Goal: Task Accomplishment & Management: Use online tool/utility

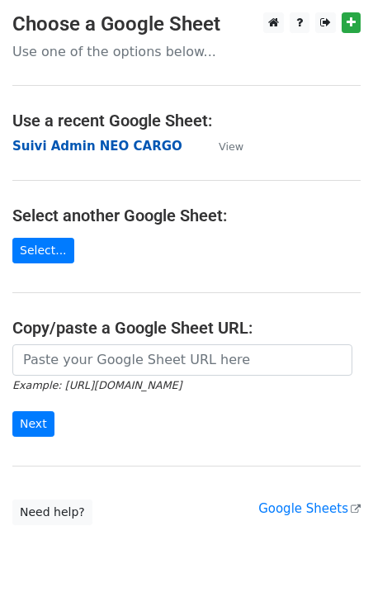
click at [60, 142] on strong "Suivi Admin NEO CARGO" at bounding box center [97, 146] width 170 height 15
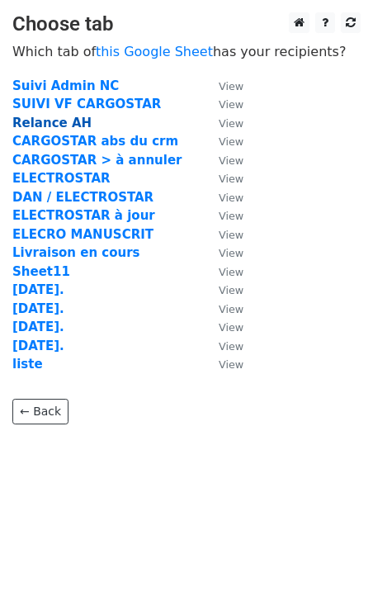
click at [51, 125] on strong "Relance AH" at bounding box center [51, 123] width 79 height 15
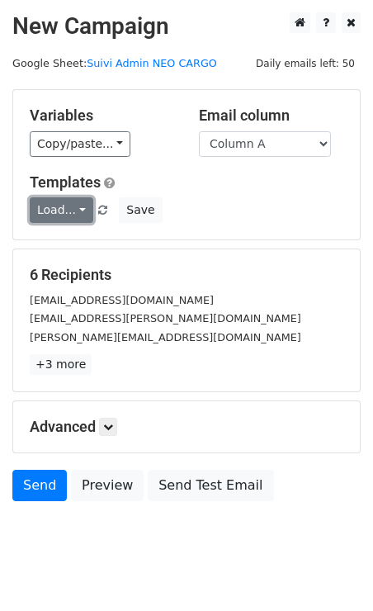
click at [64, 202] on link "Load..." at bounding box center [62, 210] width 64 height 26
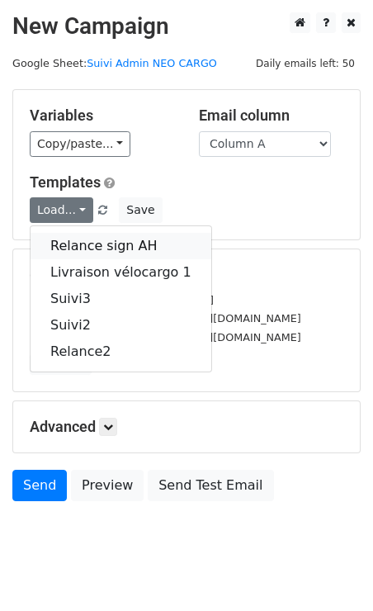
click at [67, 233] on link "Relance sign AH" at bounding box center [121, 246] width 181 height 26
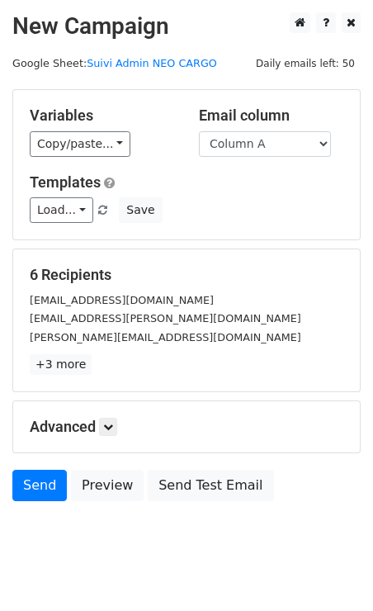
scroll to position [31, 0]
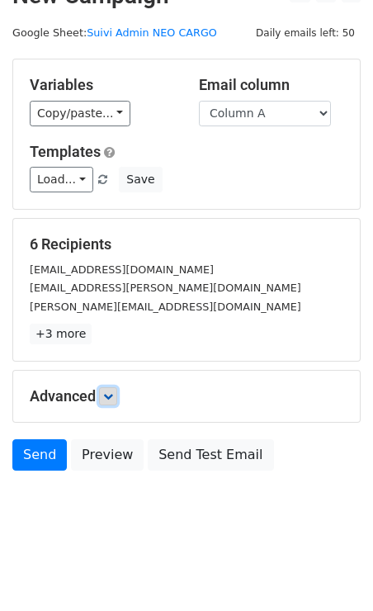
click at [113, 392] on icon at bounding box center [108, 396] width 10 height 10
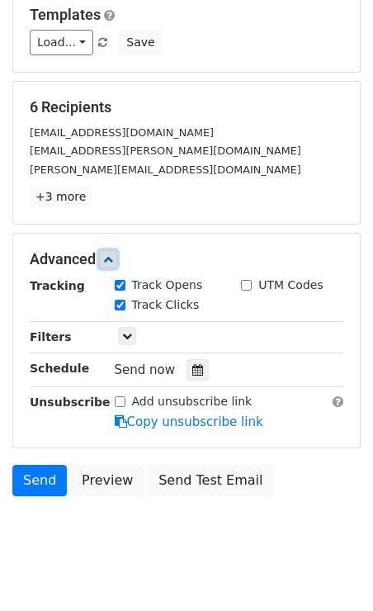
scroll to position [172, 0]
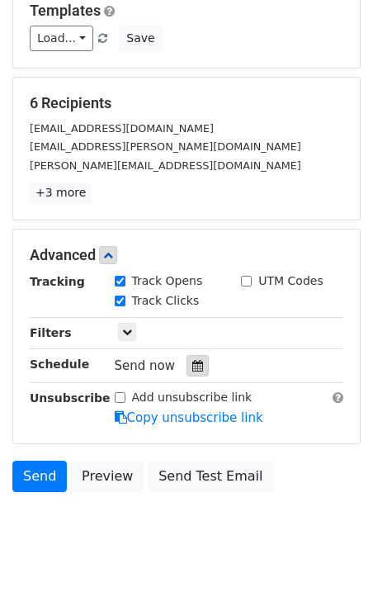
click at [192, 360] on icon at bounding box center [197, 366] width 11 height 12
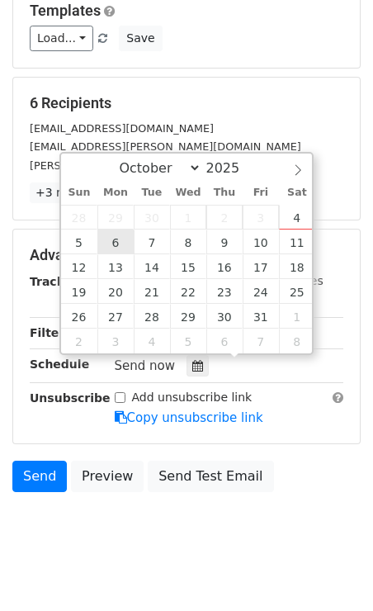
type input "2025-10-06 12:00"
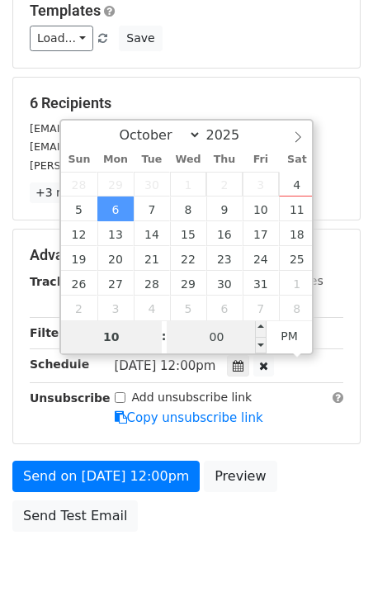
type input "10"
click at [211, 333] on input "00" at bounding box center [217, 336] width 101 height 33
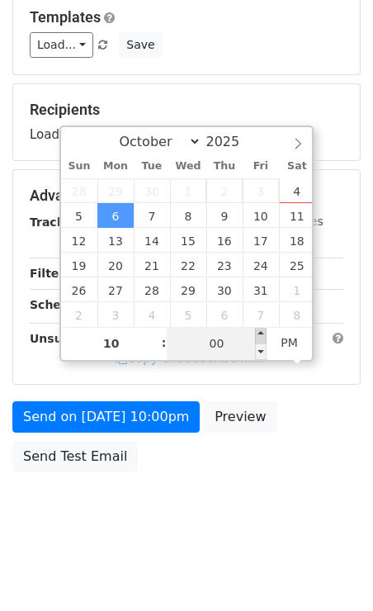
type input "2025-10-06 22:05"
type input "05"
click at [263, 332] on span at bounding box center [261, 335] width 12 height 17
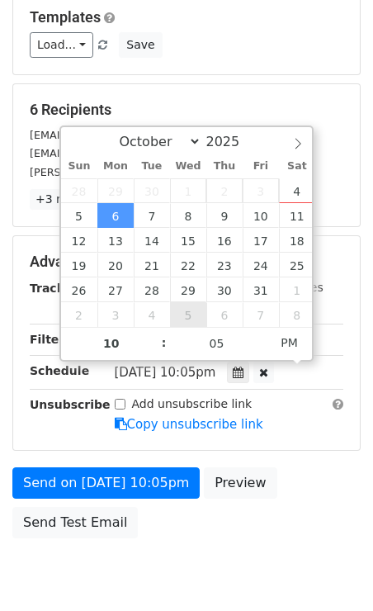
scroll to position [231, 0]
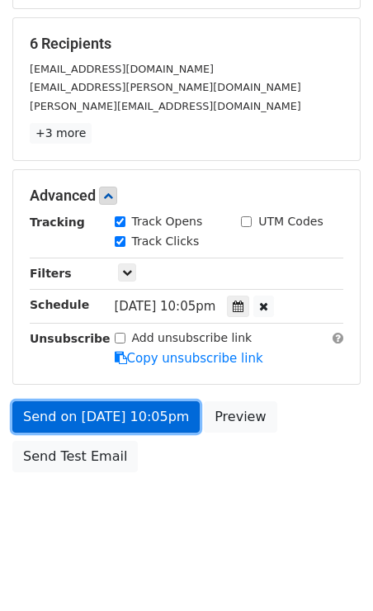
click at [130, 405] on link "Send on Oct 6 at 10:05pm" at bounding box center [105, 416] width 187 height 31
